Goal: Communication & Community: Answer question/provide support

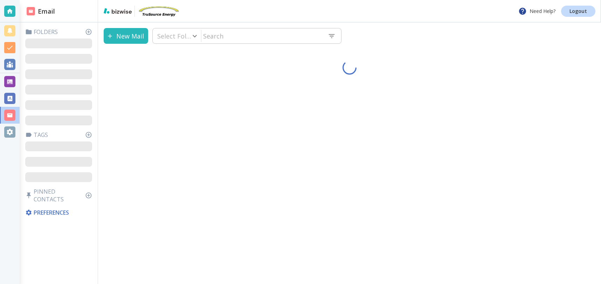
type input "0"
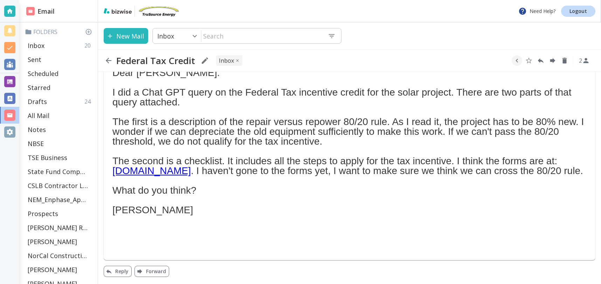
scroll to position [49, 0]
click at [119, 271] on button "Reply" at bounding box center [118, 271] width 28 height 11
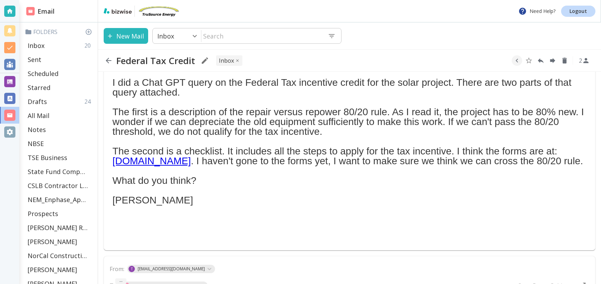
type textarea "<div class="bizwise_content"></div><div class="gmail_signature"><br>--<br><p>Th…"
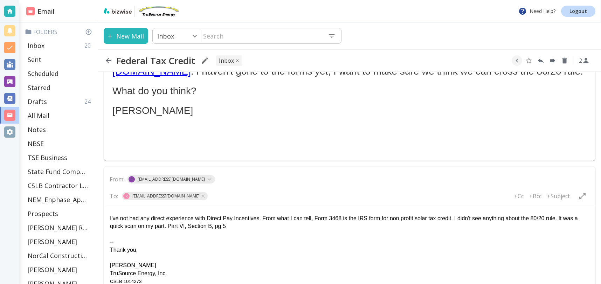
scroll to position [139, 0]
click at [113, 232] on div "-- Thank you, [PERSON_NAME] TruSource Energy, Inc. CSLB 1014273 [PHONE_NUMBER]" at bounding box center [349, 261] width 479 height 63
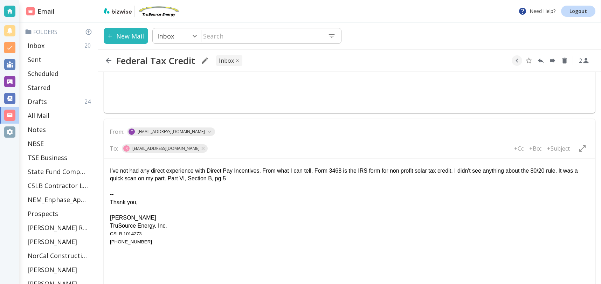
scroll to position [278, 0]
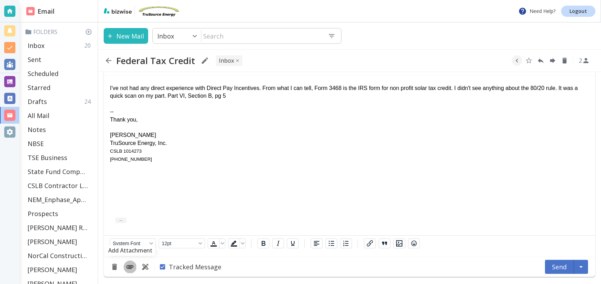
click at [126, 267] on icon "Add Attachment" at bounding box center [130, 267] width 8 height 8
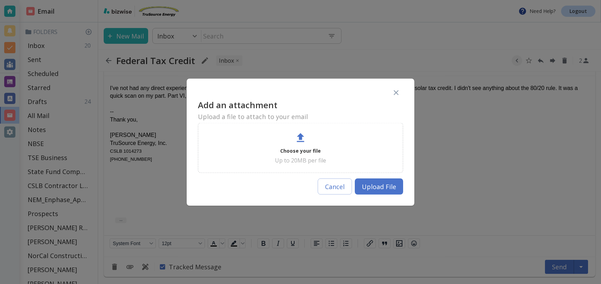
click at [300, 144] on icon at bounding box center [300, 137] width 13 height 13
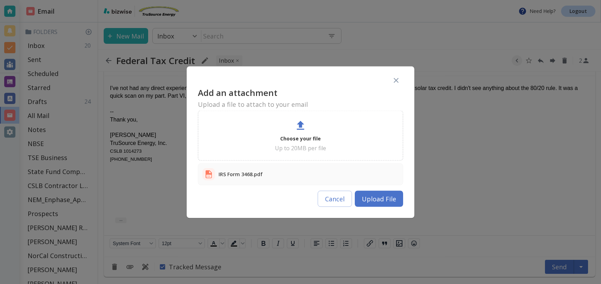
click at [385, 197] on button "Upload File" at bounding box center [379, 198] width 48 height 16
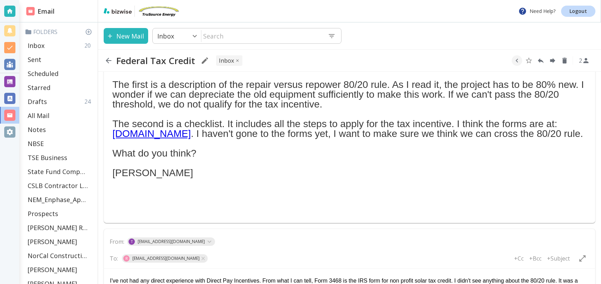
scroll to position [74, 0]
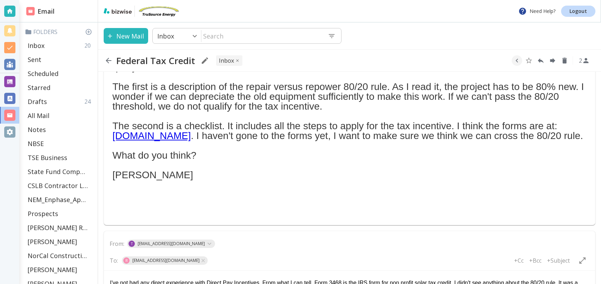
click at [152, 138] on link "[DOMAIN_NAME]" at bounding box center [151, 135] width 78 height 11
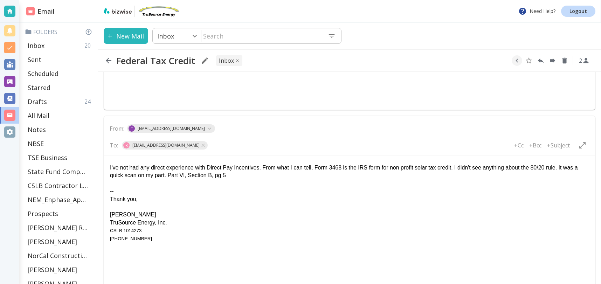
scroll to position [192, 0]
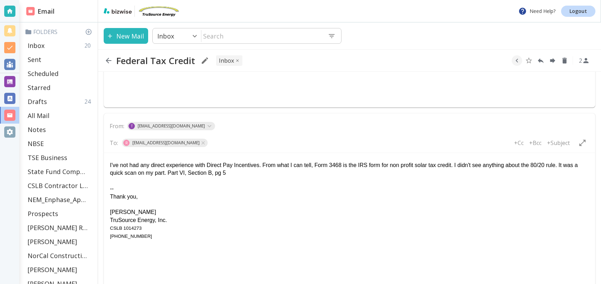
drag, startPoint x: 116, startPoint y: 180, endPoint x: 162, endPoint y: 200, distance: 50.0
click at [116, 180] on div "-- Thank you, [PERSON_NAME] TruSource Energy, Inc. CSLB 1014273 [PHONE_NUMBER]" at bounding box center [349, 208] width 479 height 63
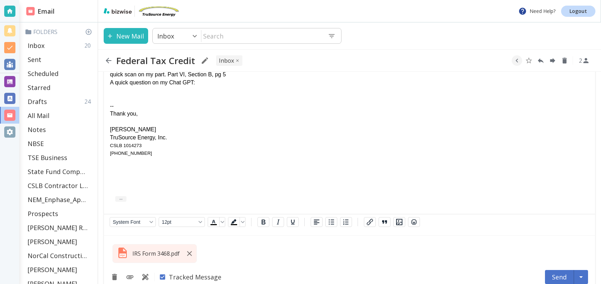
scroll to position [310, 0]
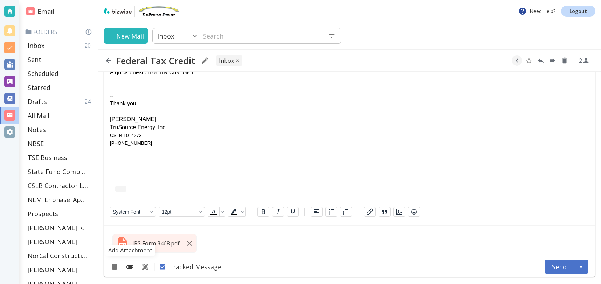
click at [131, 266] on icon "Add Attachment" at bounding box center [129, 267] width 7 height 4
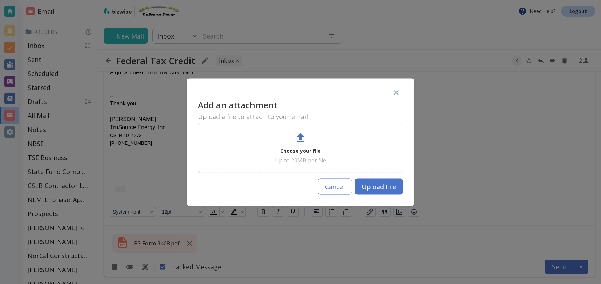
click at [342, 188] on button "Cancel" at bounding box center [335, 186] width 34 height 16
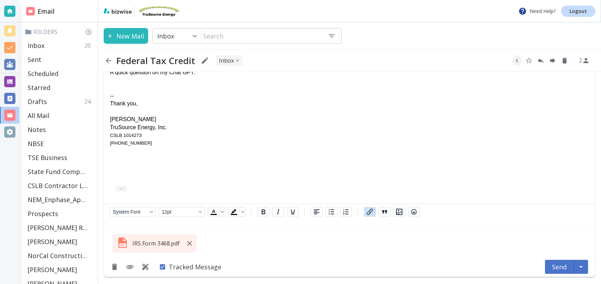
click at [369, 211] on icon "button" at bounding box center [370, 212] width 8 height 8
type input "[URL][DOMAIN_NAME]"
click at [188, 65] on icon "Link" at bounding box center [192, 65] width 8 height 8
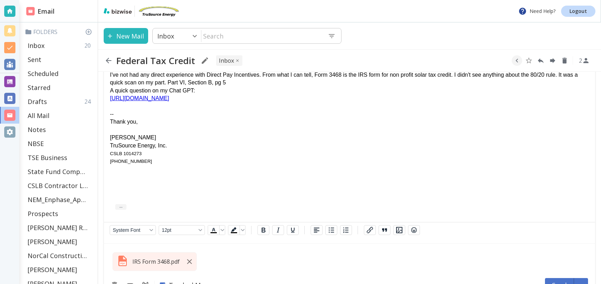
scroll to position [280, 0]
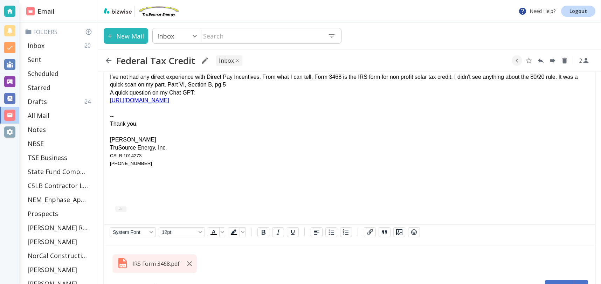
click at [194, 92] on div "A quick question on my Chat GPT:" at bounding box center [349, 93] width 479 height 8
click at [237, 120] on p "Thank you," at bounding box center [349, 124] width 479 height 8
click at [113, 109] on div "-- Thank you, [PERSON_NAME] TruSource Energy, Inc. CSLB 1014273 [PHONE_NUMBER]" at bounding box center [349, 135] width 479 height 63
click at [220, 173] on html "I've not had any direct experience with Direct Pay Incentives. From what I can …" at bounding box center [349, 118] width 491 height 108
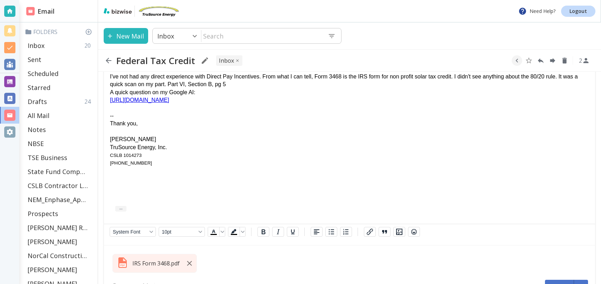
click at [113, 107] on div "-- Thank you, [PERSON_NAME] TruSource Energy, Inc. CSLB 1014273 [PHONE_NUMBER]" at bounding box center [349, 135] width 479 height 63
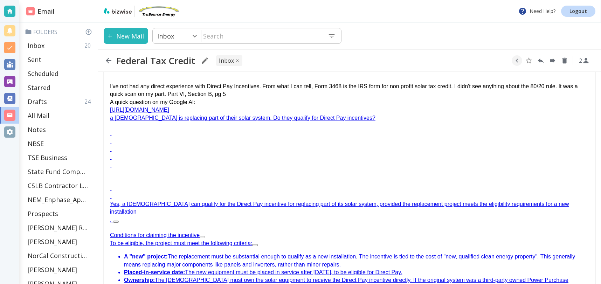
scroll to position [275, 0]
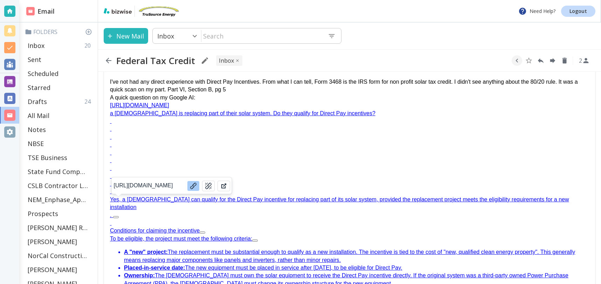
click at [117, 189] on div "Rich Text Area. Press ALT-0 for help." at bounding box center [349, 192] width 479 height 8
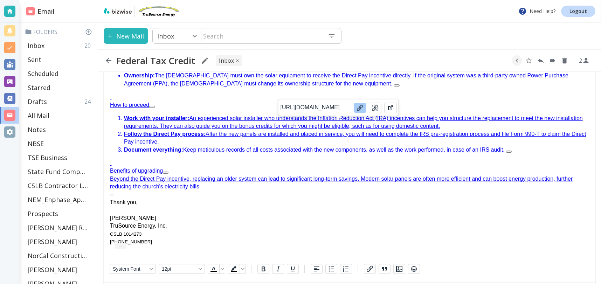
scroll to position [398, 0]
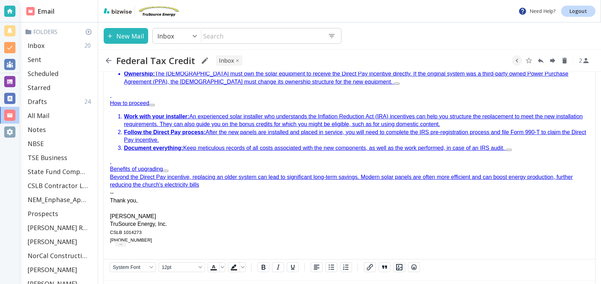
click at [299, 197] on p "Thank you," at bounding box center [349, 201] width 479 height 8
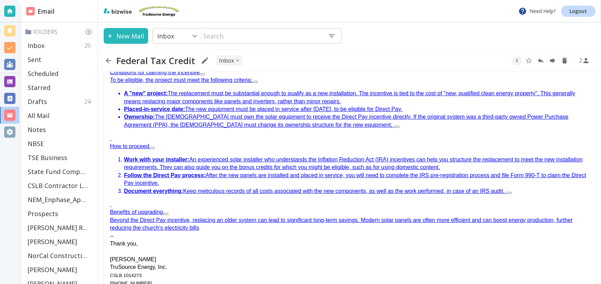
scroll to position [463, 0]
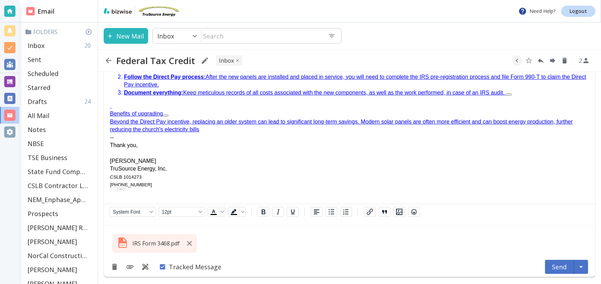
click at [558, 267] on button "Send" at bounding box center [559, 267] width 29 height 14
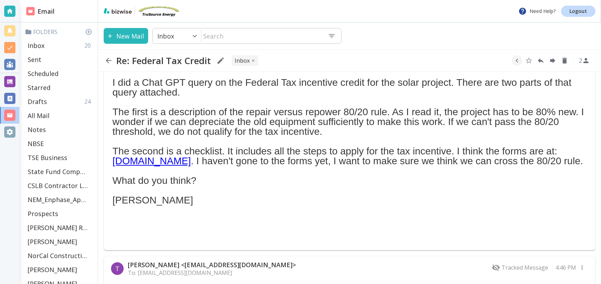
scroll to position [132, 0]
